Goal: Task Accomplishment & Management: Use online tool/utility

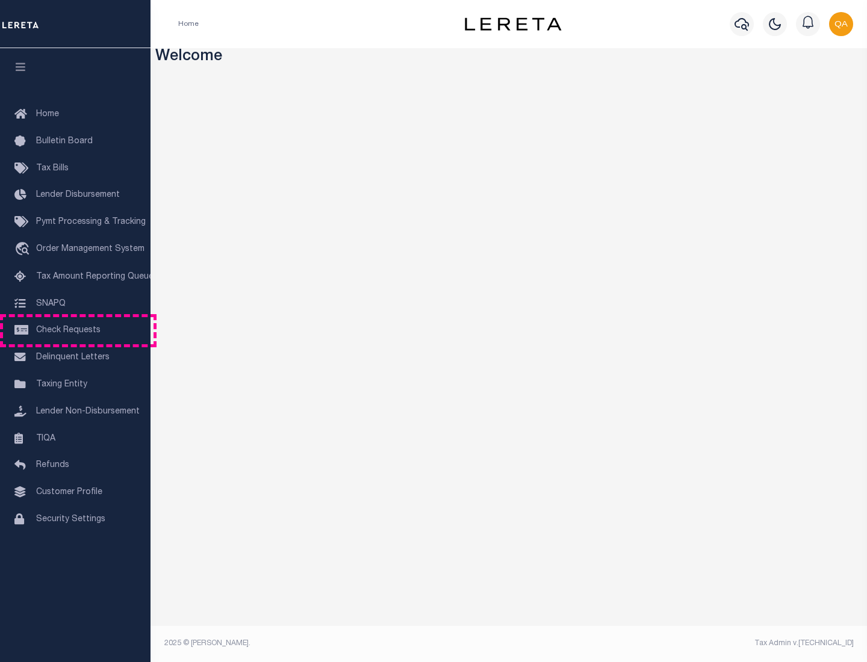
click at [75, 331] on span "Check Requests" at bounding box center [68, 330] width 64 height 8
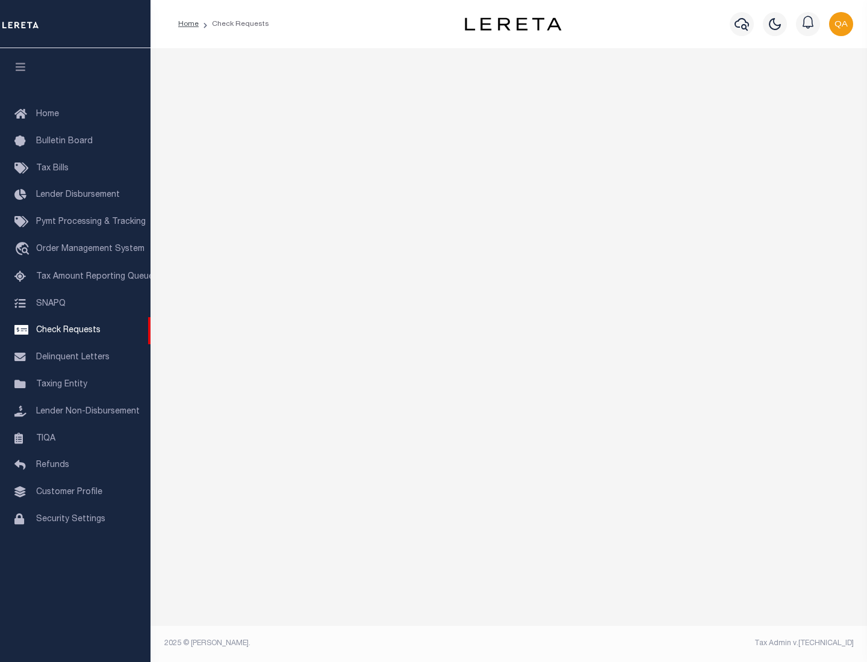
select select "50"
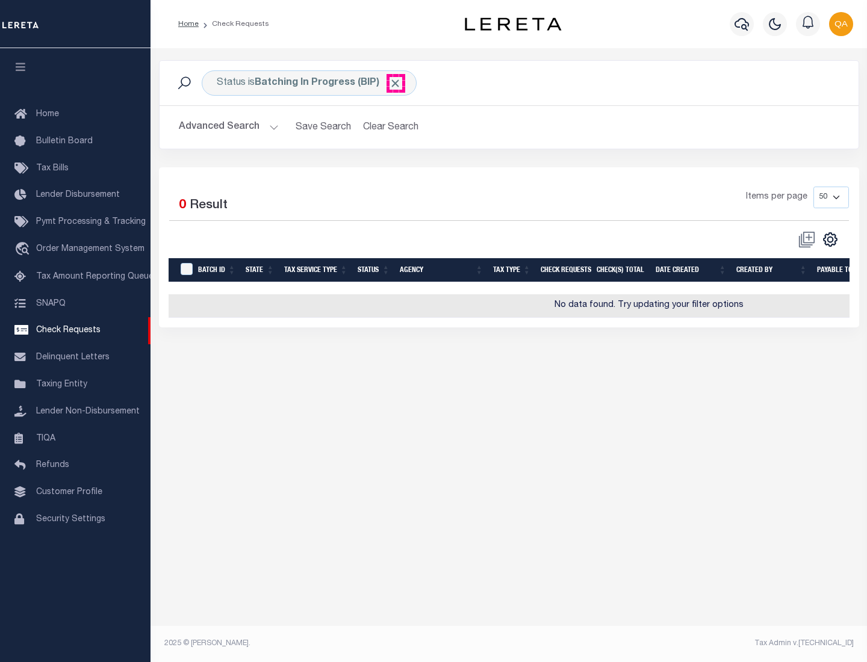
click at [396, 83] on span "Click to Remove" at bounding box center [395, 83] width 13 height 13
